Goal: Book appointment/travel/reservation

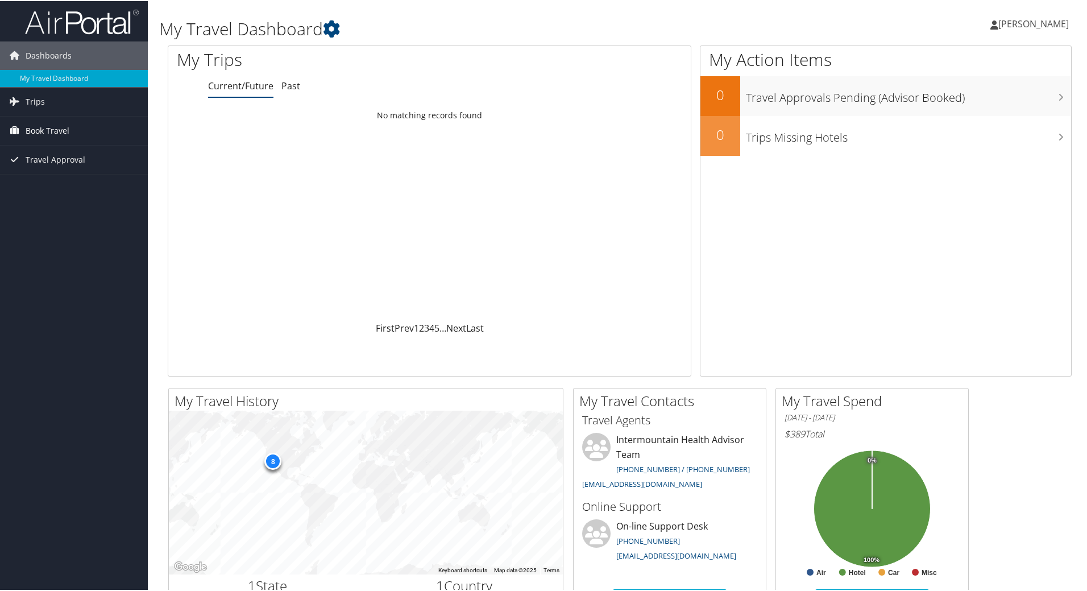
click at [70, 126] on link "Book Travel" at bounding box center [74, 129] width 148 height 28
click at [56, 186] on link "Book/Manage Online Trips" at bounding box center [74, 186] width 148 height 17
